Goal: Information Seeking & Learning: Learn about a topic

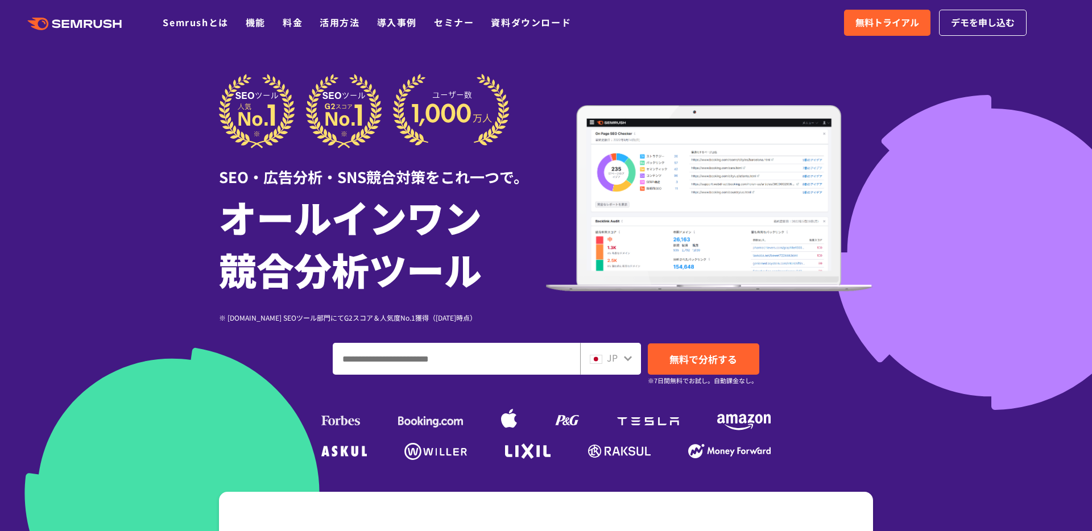
click at [399, 76] on img at bounding box center [364, 111] width 291 height 74
click at [254, 25] on link "機能" at bounding box center [256, 22] width 20 height 14
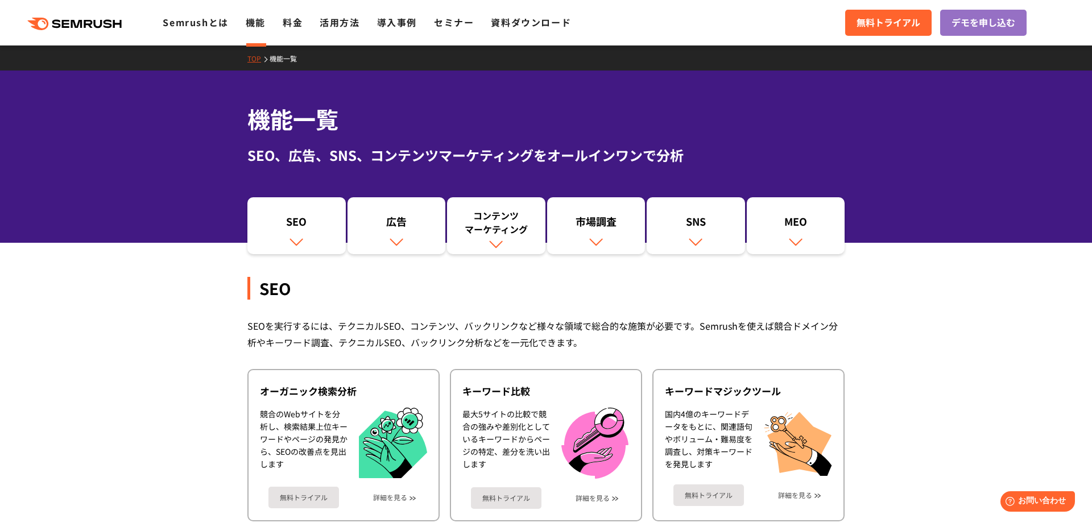
click at [172, 155] on div "機能一覧 SEO、広告、SNS、コンテンツマーケティングをオールインワンで分析" at bounding box center [546, 157] width 1092 height 172
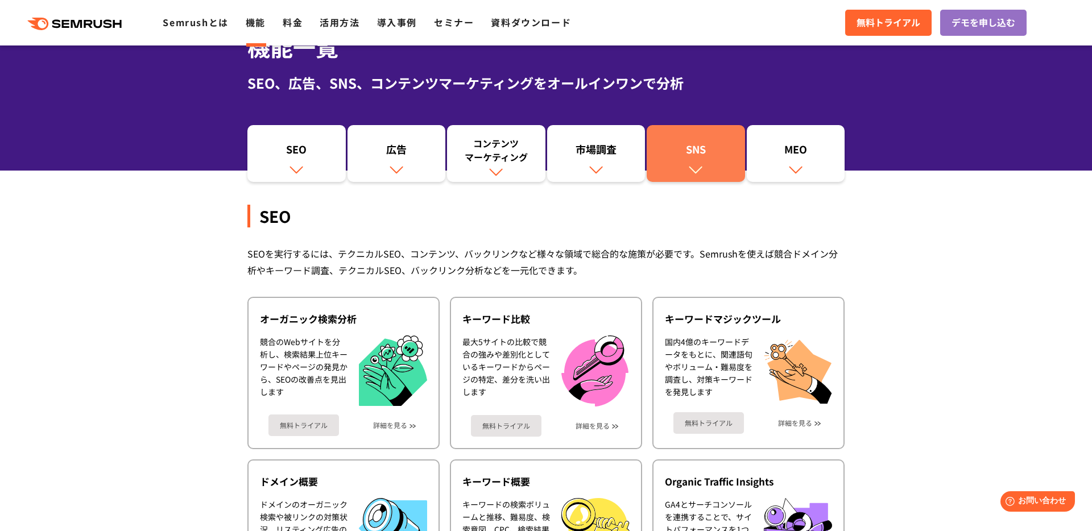
scroll to position [77, 0]
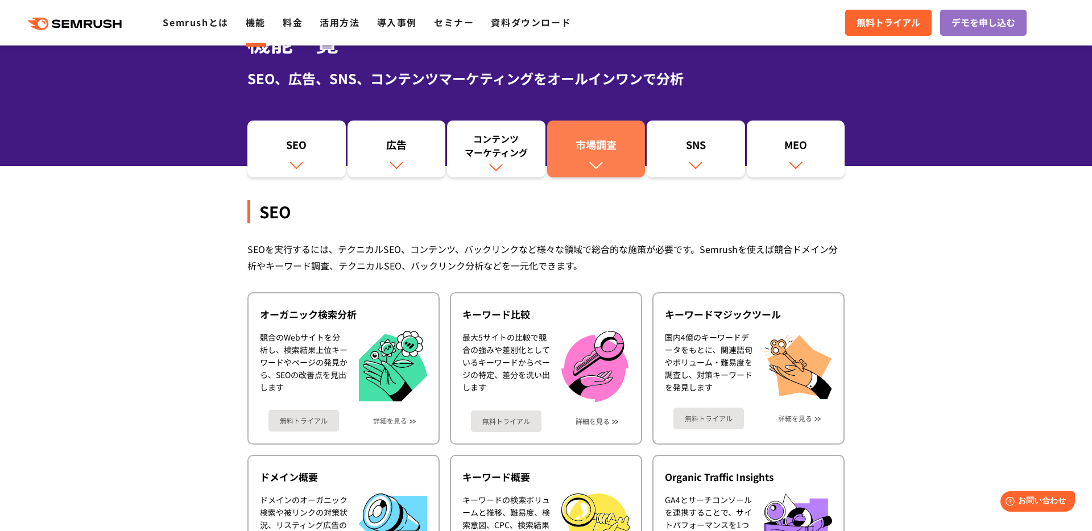
click at [603, 152] on div "市場調査" at bounding box center [596, 147] width 87 height 19
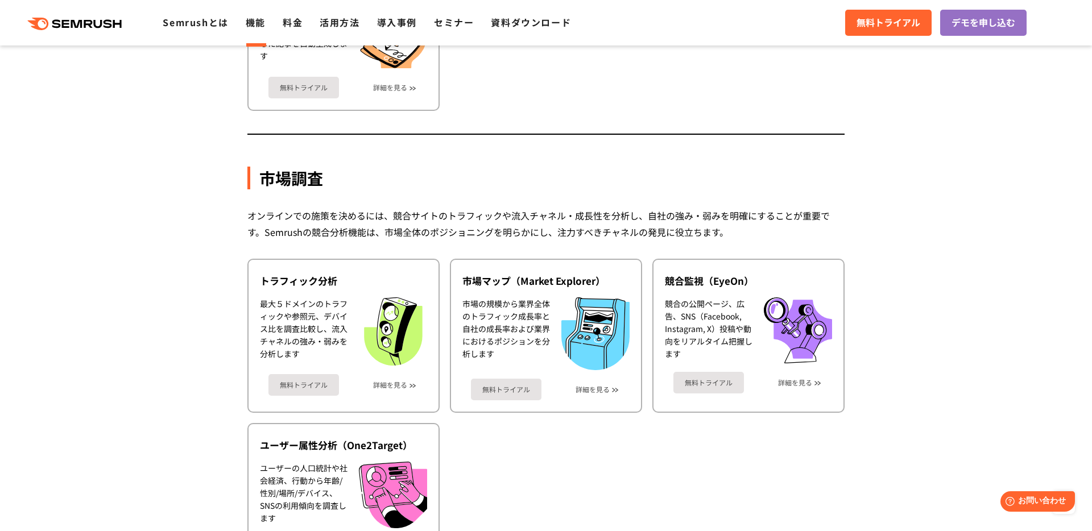
scroll to position [1921, 0]
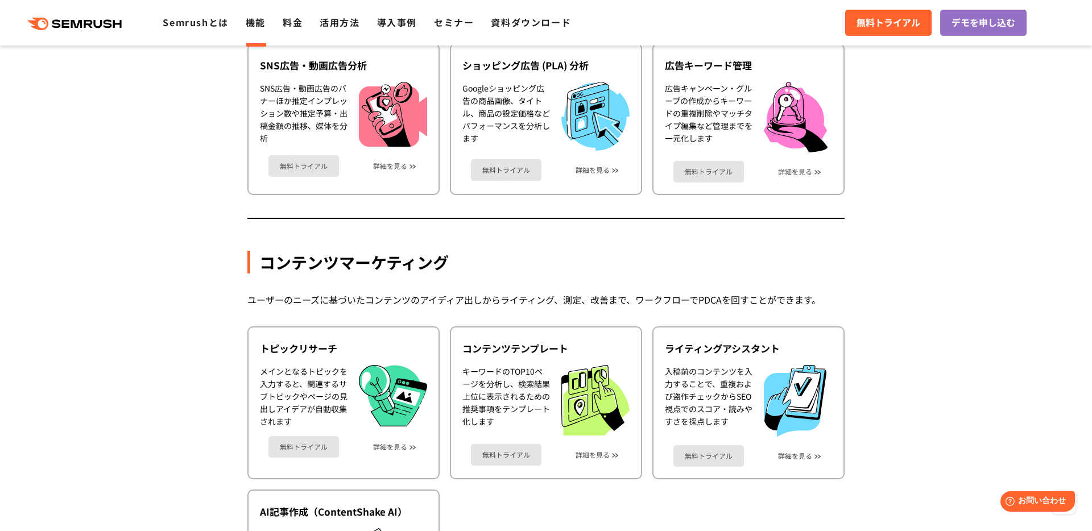
scroll to position [1307, 0]
